Goal: Task Accomplishment & Management: Use online tool/utility

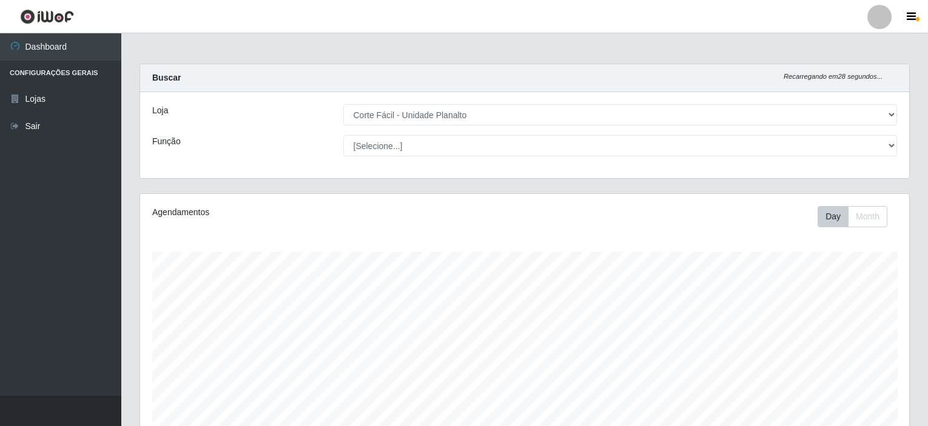
select select "202"
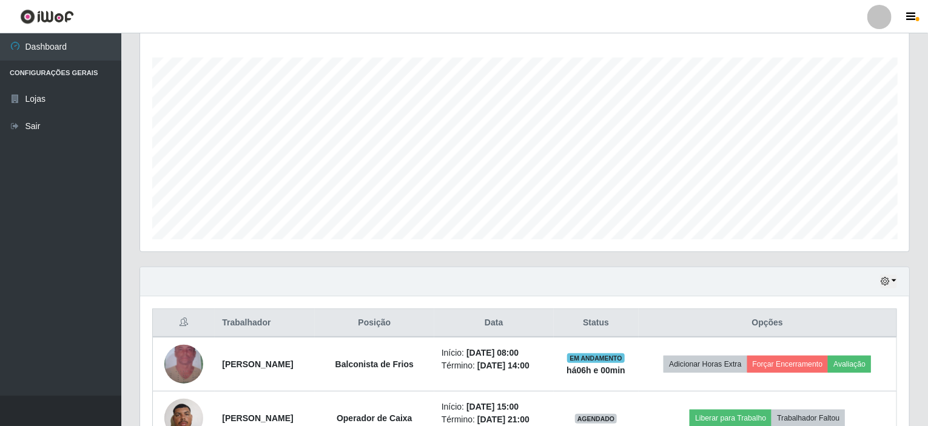
scroll to position [252, 769]
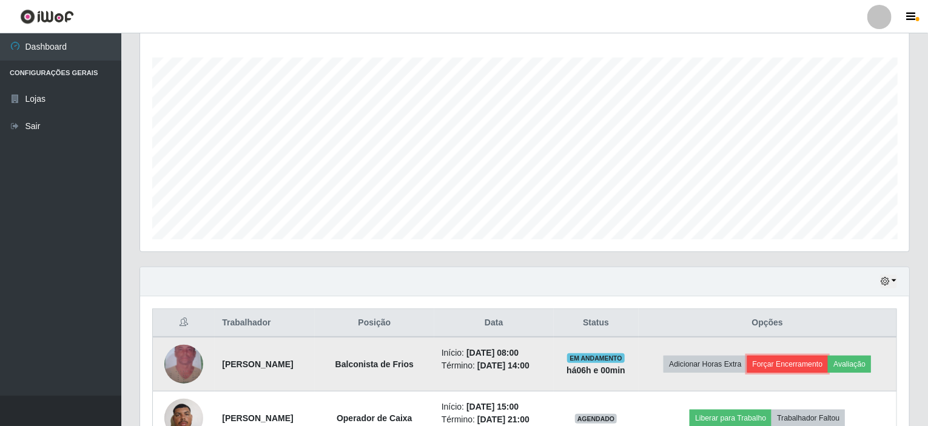
click at [793, 358] on button "Forçar Encerramento" at bounding box center [787, 364] width 81 height 17
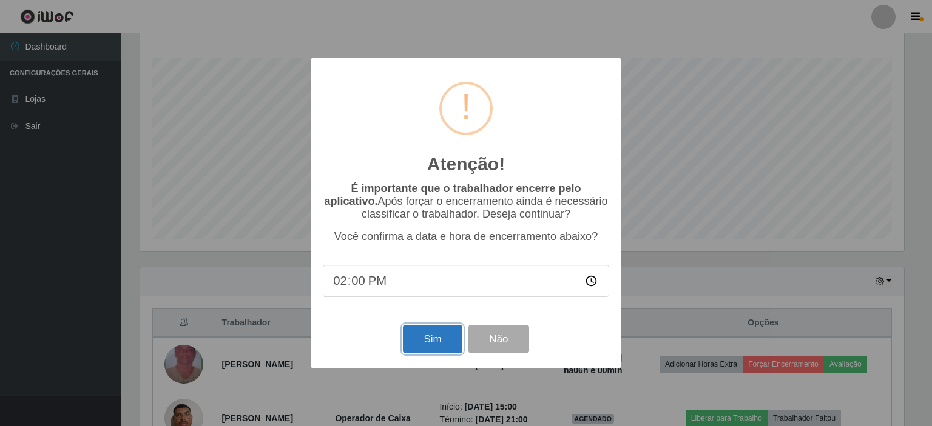
click at [417, 343] on button "Sim" at bounding box center [432, 339] width 59 height 29
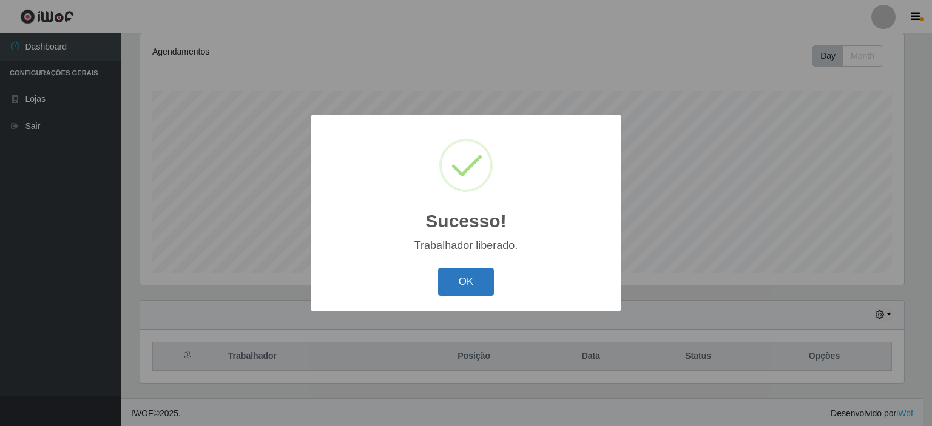
click at [469, 274] on button "OK" at bounding box center [466, 282] width 56 height 29
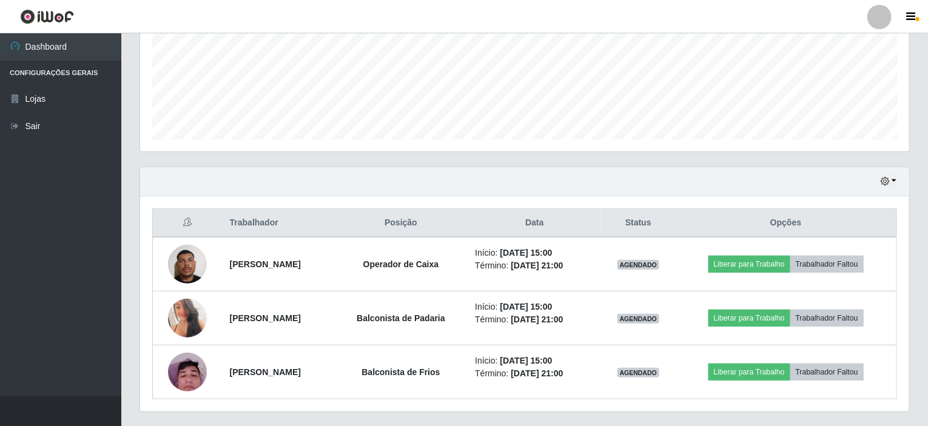
scroll to position [323, 0]
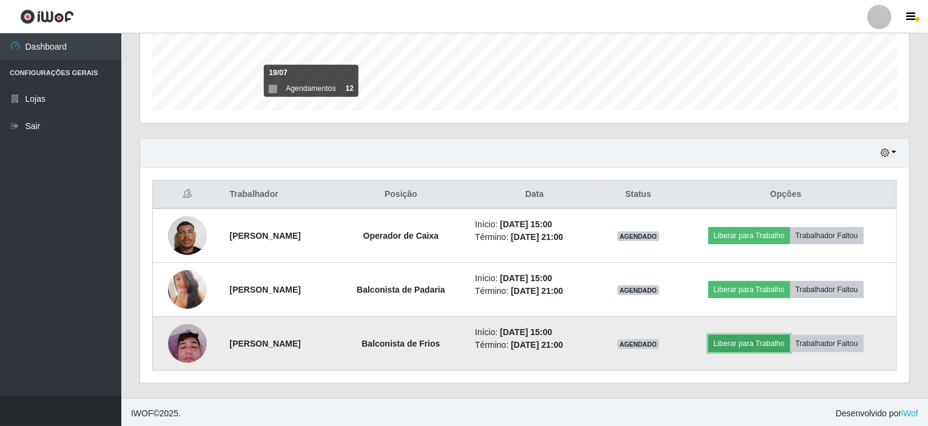
click at [744, 343] on button "Liberar para Trabalho" at bounding box center [750, 343] width 82 height 17
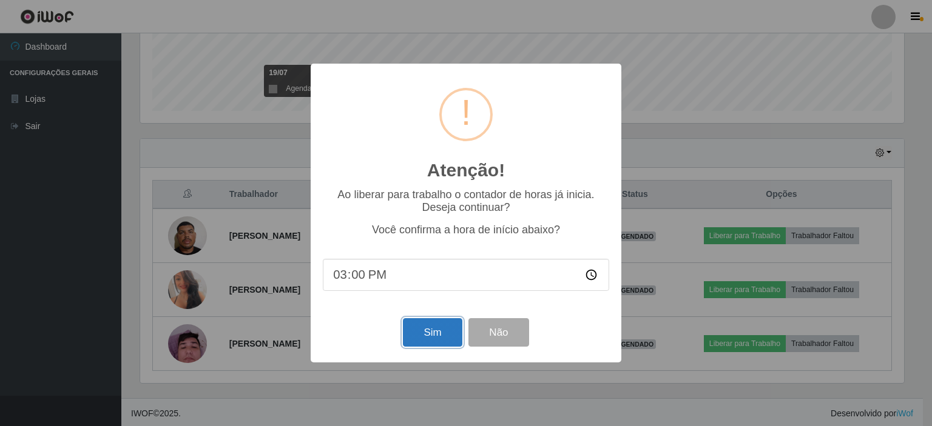
click at [417, 336] on button "Sim" at bounding box center [432, 332] width 59 height 29
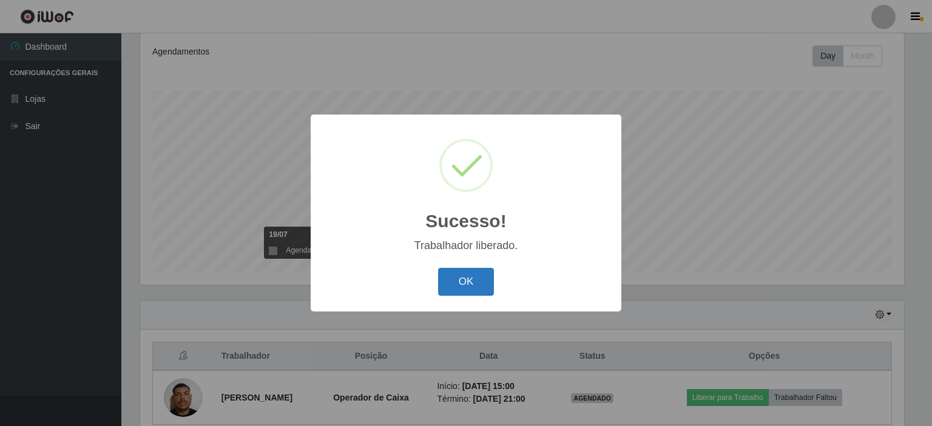
click at [464, 288] on button "OK" at bounding box center [466, 282] width 56 height 29
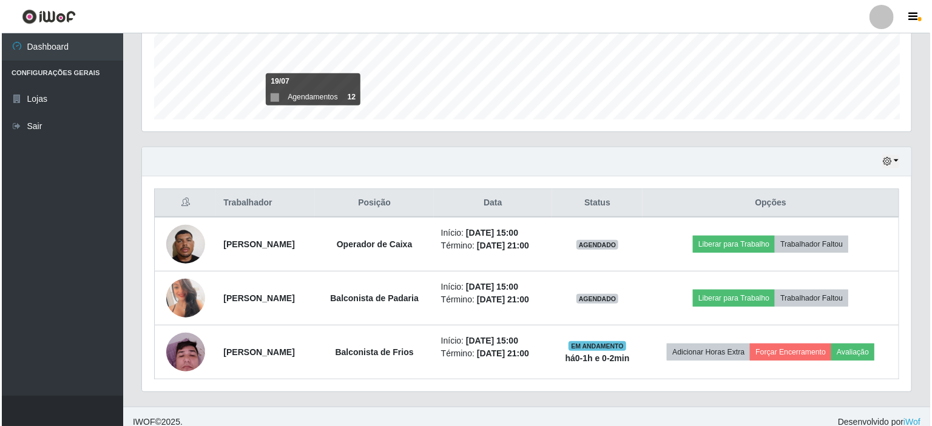
scroll to position [323, 0]
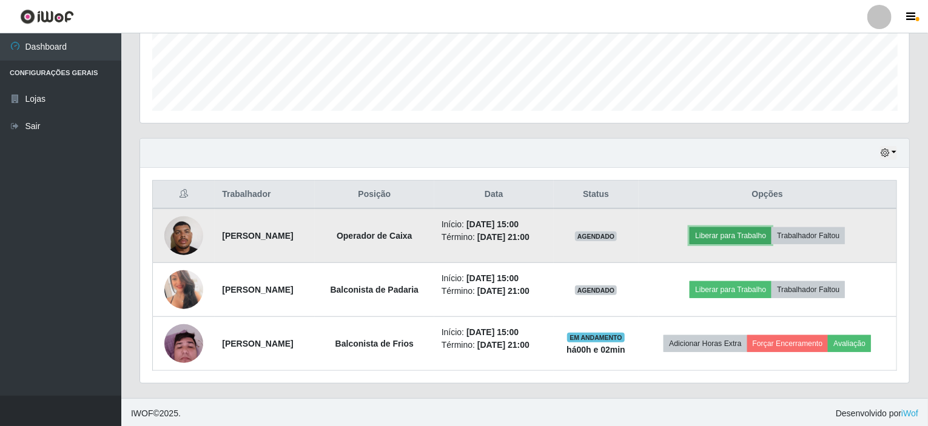
click at [734, 237] on button "Liberar para Trabalho" at bounding box center [731, 235] width 82 height 17
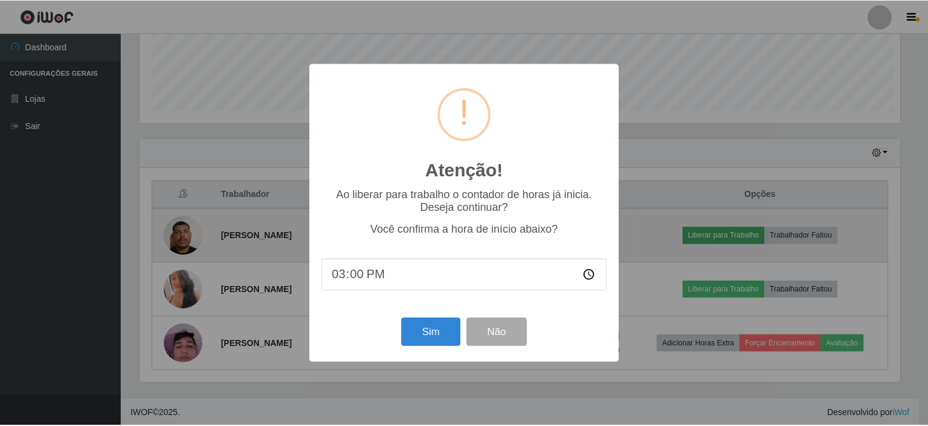
scroll to position [252, 764]
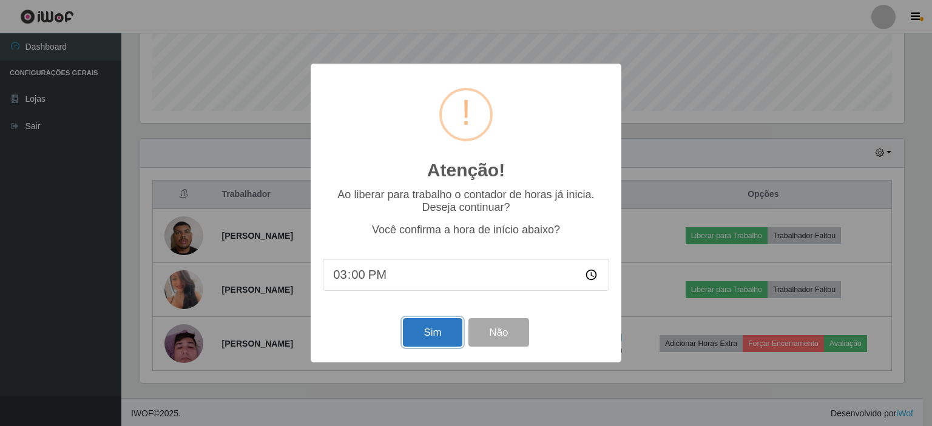
click at [434, 339] on button "Sim" at bounding box center [432, 332] width 59 height 29
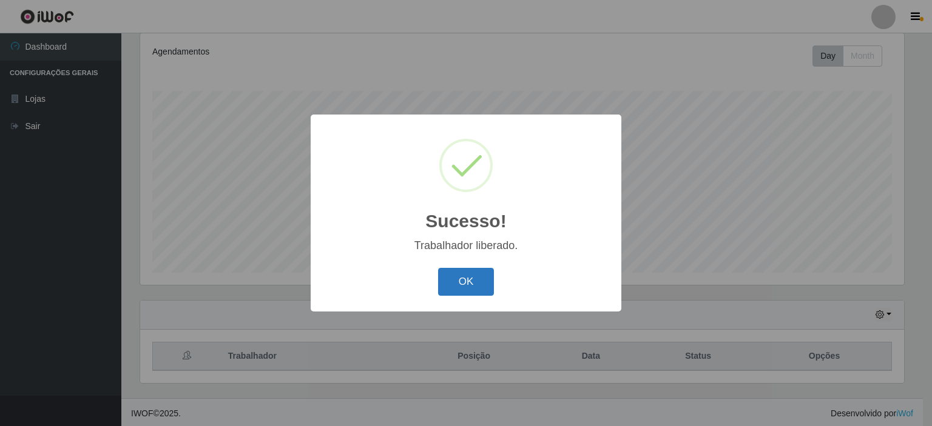
click at [478, 275] on button "OK" at bounding box center [466, 282] width 56 height 29
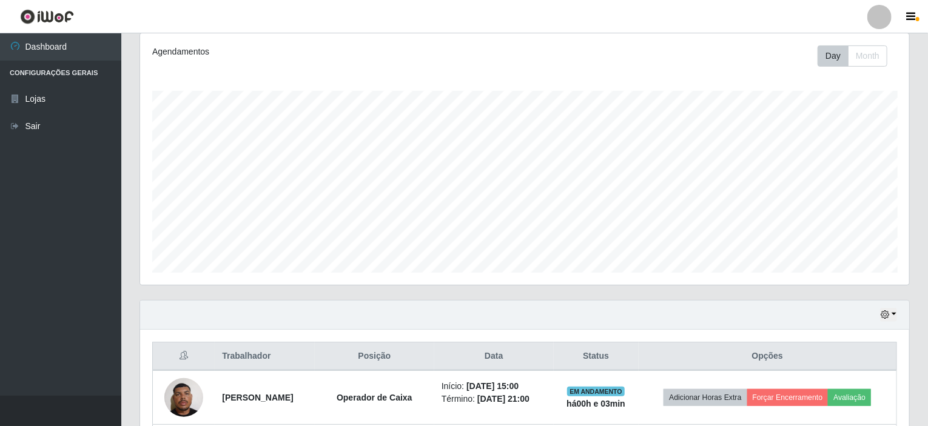
scroll to position [323, 0]
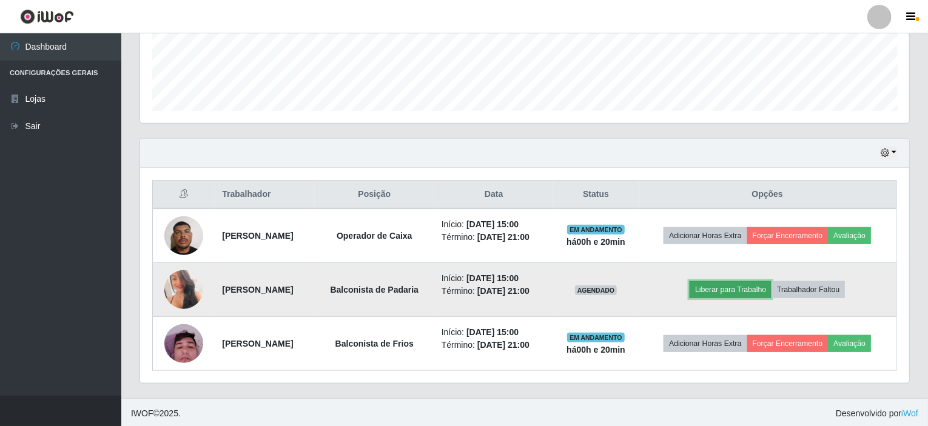
click at [719, 291] on button "Liberar para Trabalho" at bounding box center [731, 289] width 82 height 17
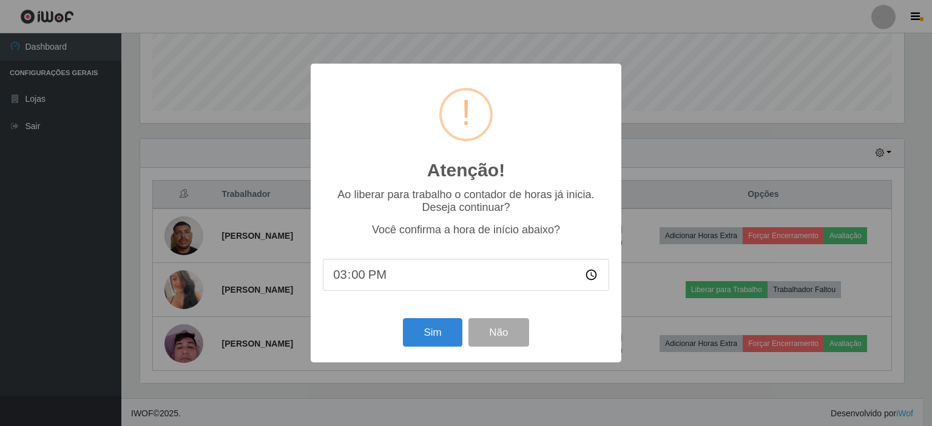
click at [461, 274] on input "15:00" at bounding box center [466, 275] width 286 height 32
click at [352, 278] on input "15:00" at bounding box center [466, 275] width 286 height 32
type input "15:20"
click at [400, 274] on input "15:20" at bounding box center [466, 275] width 286 height 32
click at [400, 276] on input "15:20" at bounding box center [466, 275] width 286 height 32
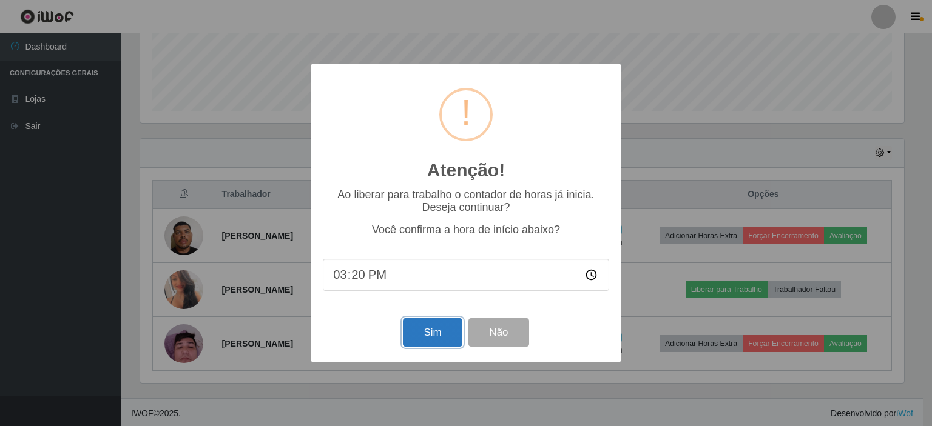
click at [420, 334] on button "Sim" at bounding box center [432, 332] width 59 height 29
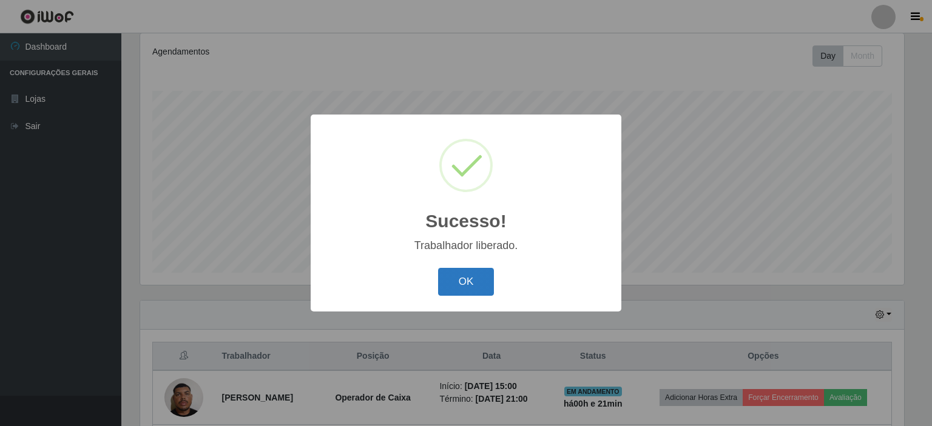
click at [440, 296] on button "OK" at bounding box center [466, 282] width 56 height 29
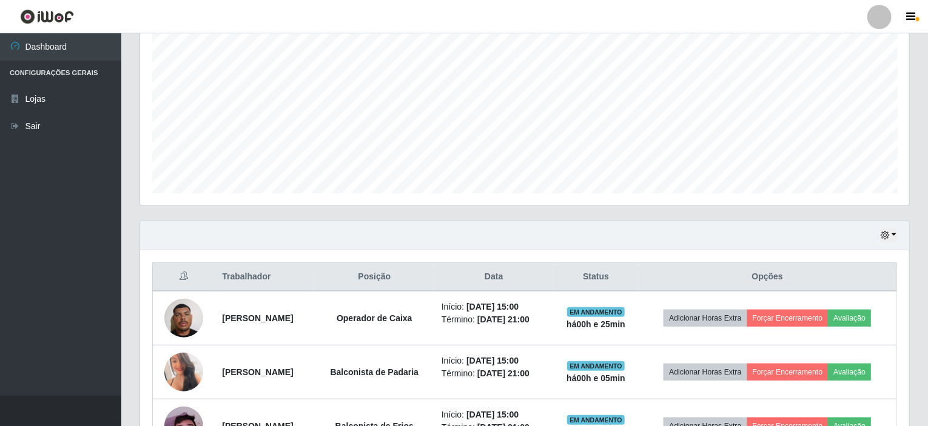
scroll to position [323, 0]
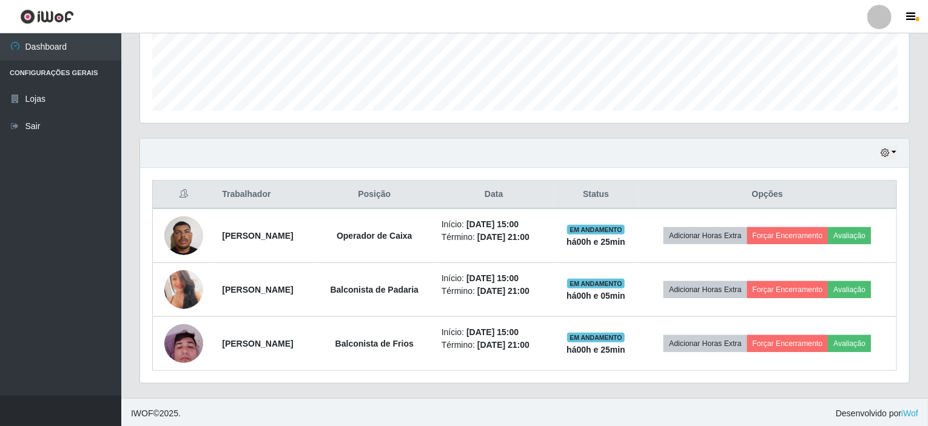
click at [895, 160] on div "Hoje 1 dia 3 dias 1 Semana Não encerrados" at bounding box center [524, 153] width 769 height 29
click at [897, 155] on button "button" at bounding box center [888, 153] width 17 height 14
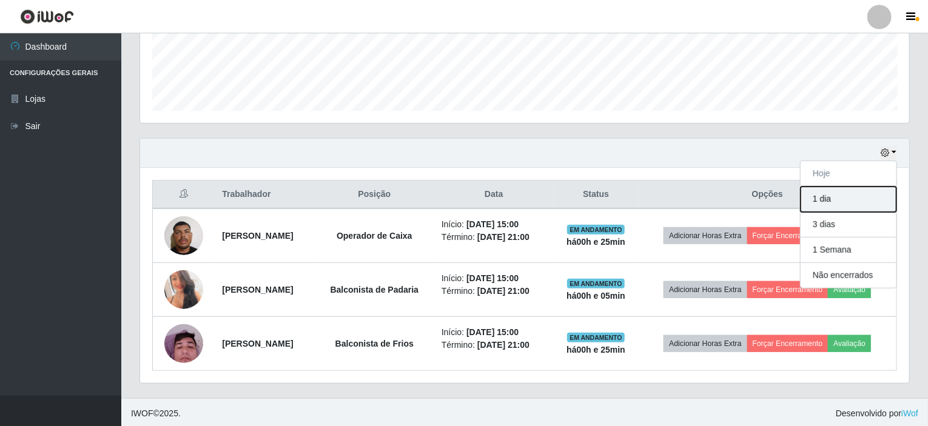
click at [869, 191] on button "1 dia" at bounding box center [849, 199] width 96 height 25
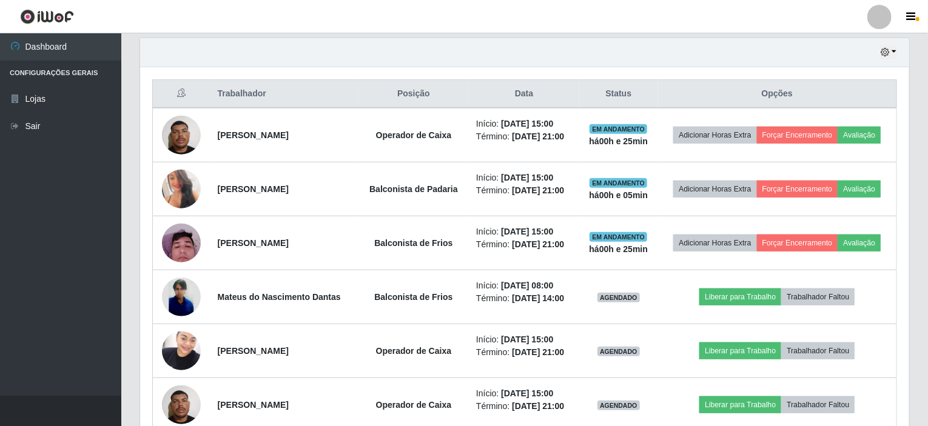
scroll to position [422, 0]
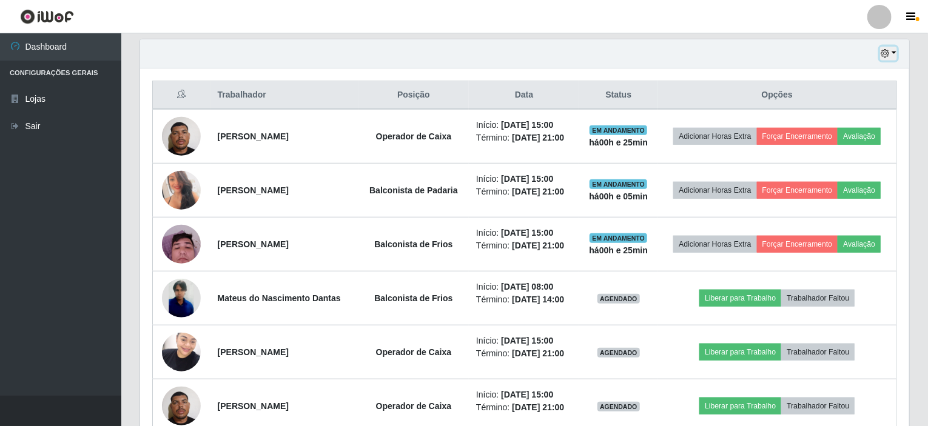
click at [895, 53] on button "button" at bounding box center [888, 54] width 17 height 14
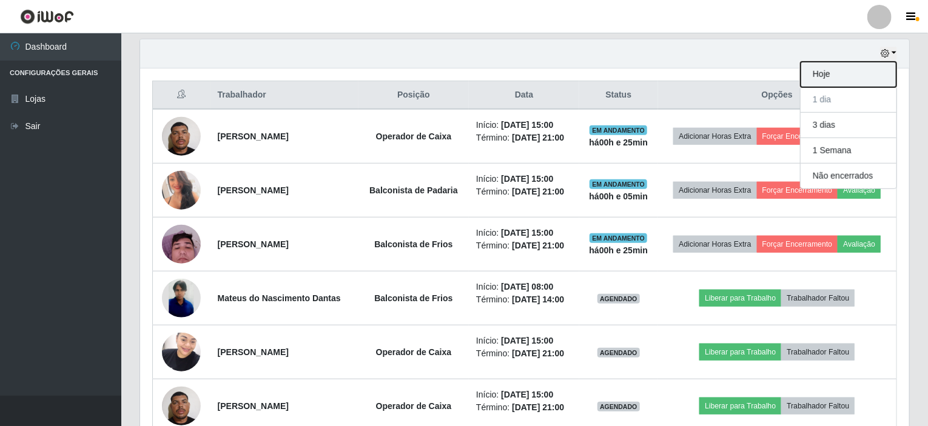
click at [870, 75] on button "Hoje" at bounding box center [849, 74] width 96 height 25
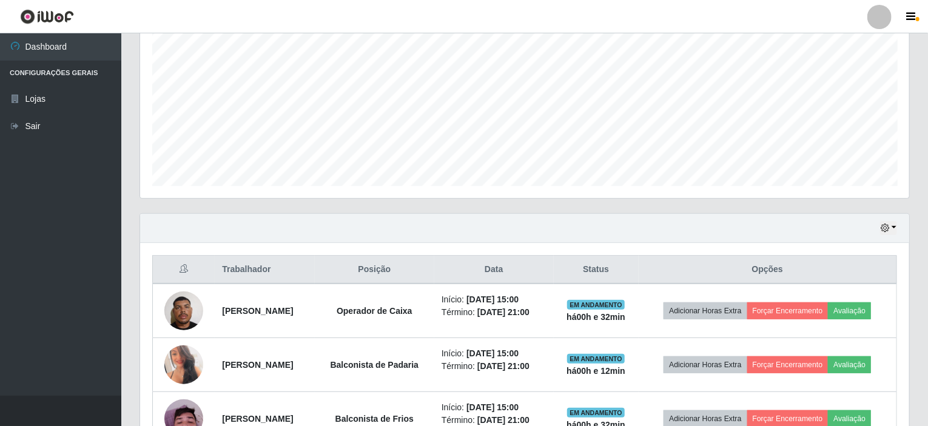
scroll to position [201, 0]
